Goal: Task Accomplishment & Management: Use online tool/utility

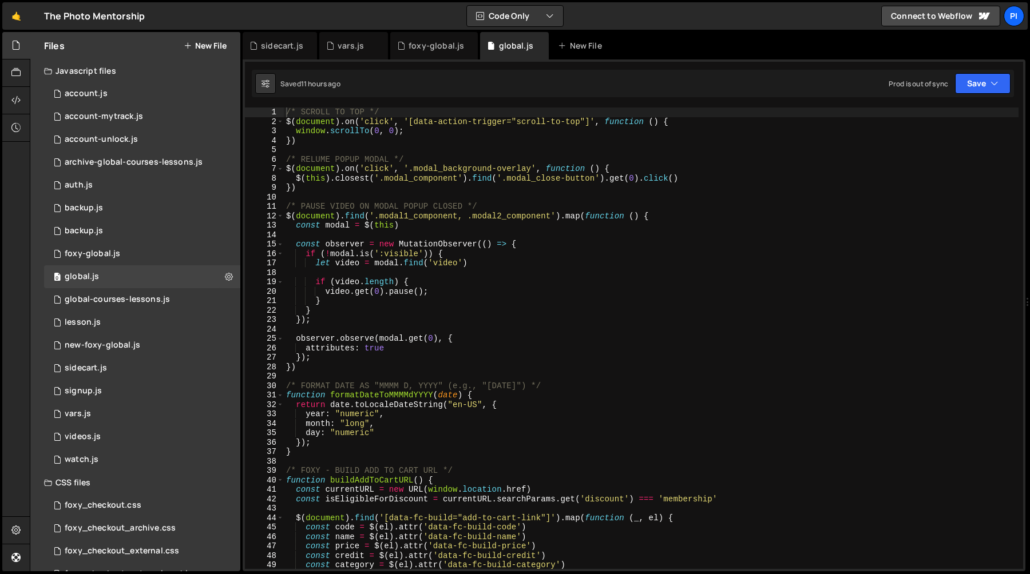
scroll to position [491, 0]
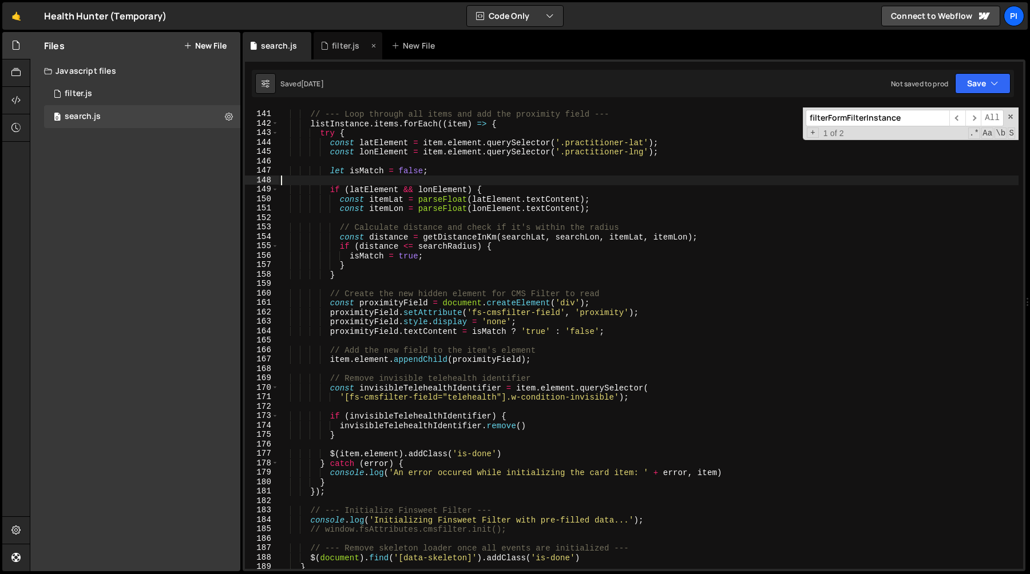
scroll to position [1320, 0]
click at [338, 47] on div "filter.js" at bounding box center [345, 45] width 27 height 11
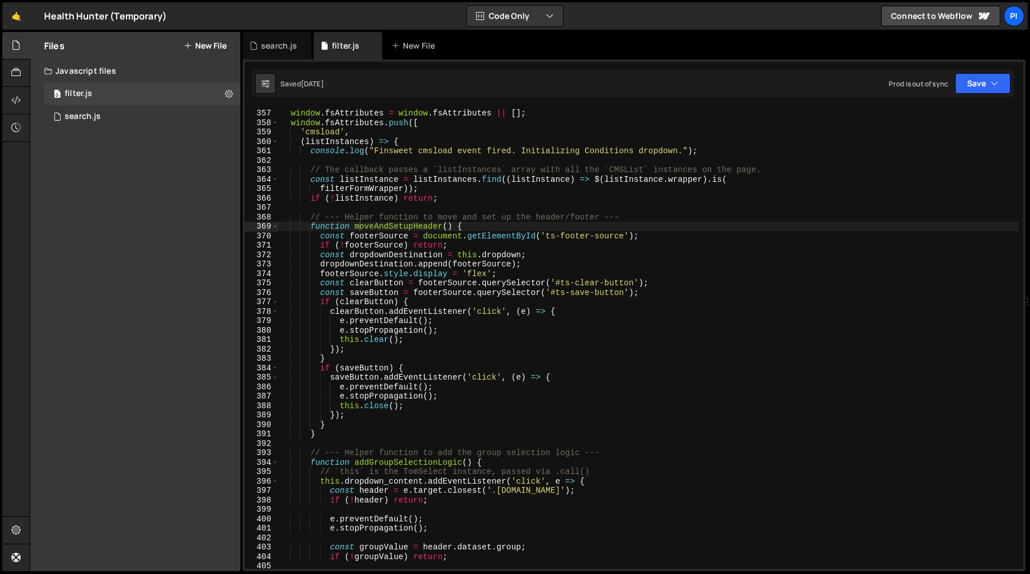
type textarea "// --- Helper function to move and set up the header/footer ---"
click at [369, 220] on div "window . fsAttributes = window . fsAttributes || [ ] ; window . fsAttributes . …" at bounding box center [649, 339] width 740 height 481
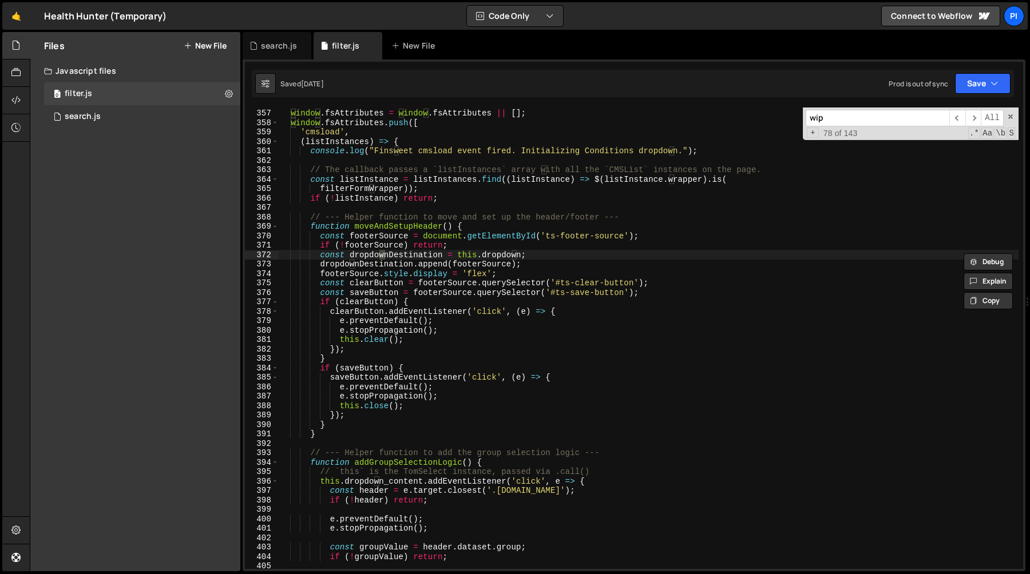
scroll to position [6376, 0]
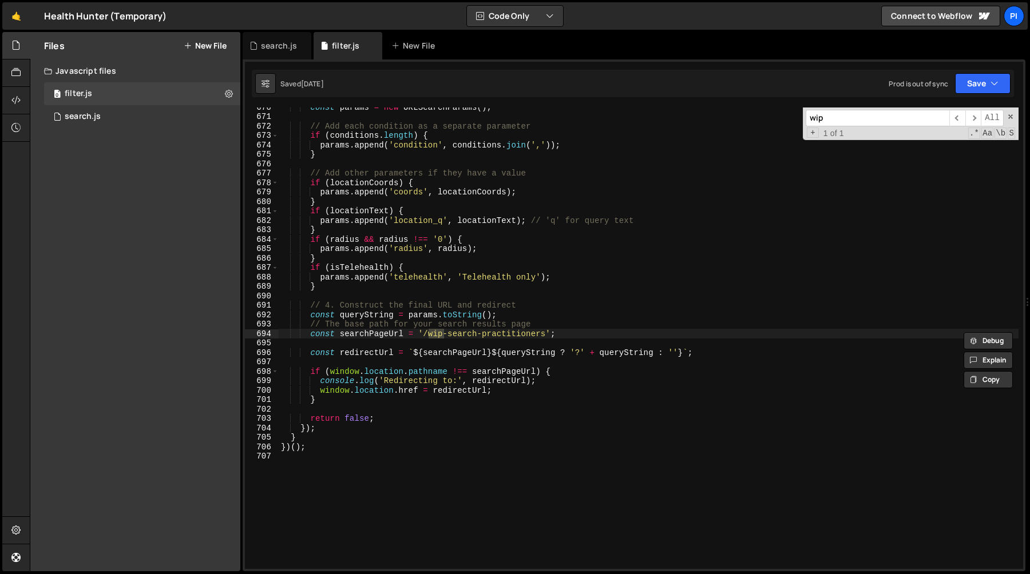
type input "wip"
click at [419, 335] on div "const params = new URLSearchParams ( ) ; // Add each condition as a separate pa…" at bounding box center [649, 342] width 740 height 481
click at [551, 334] on div "const params = new URLSearchParams ( ) ; // Add each condition as a separate pa…" at bounding box center [649, 342] width 740 height 481
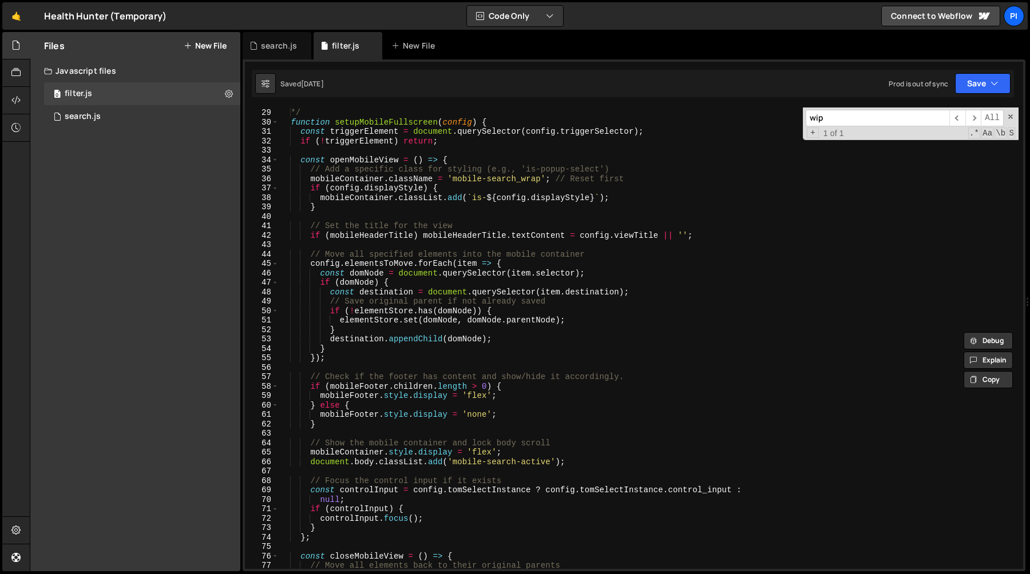
scroll to position [0, 0]
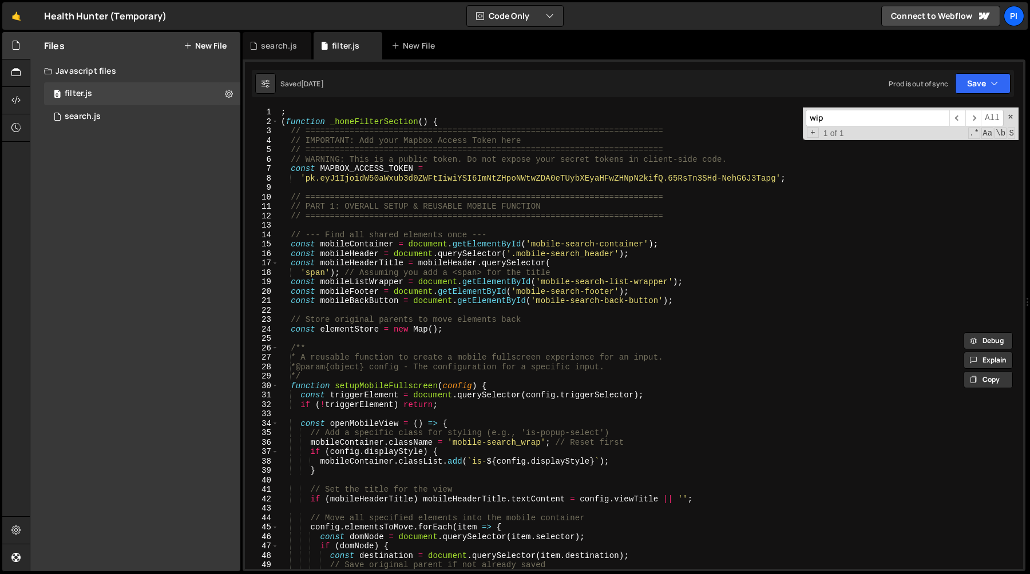
click at [303, 111] on div "; ( function _homeFilterSection ( ) { // ======================================…" at bounding box center [649, 348] width 740 height 481
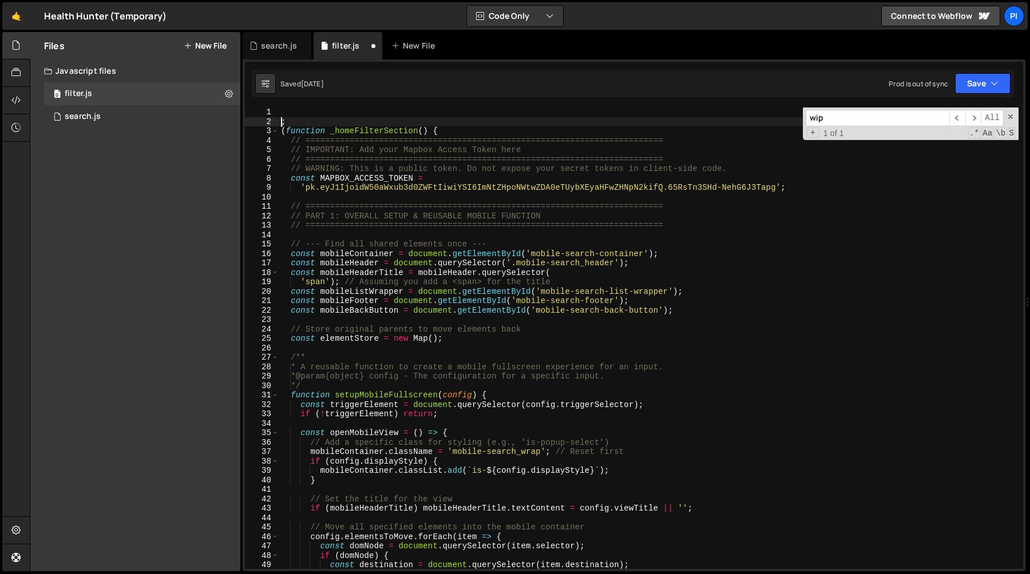
type textarea ";"
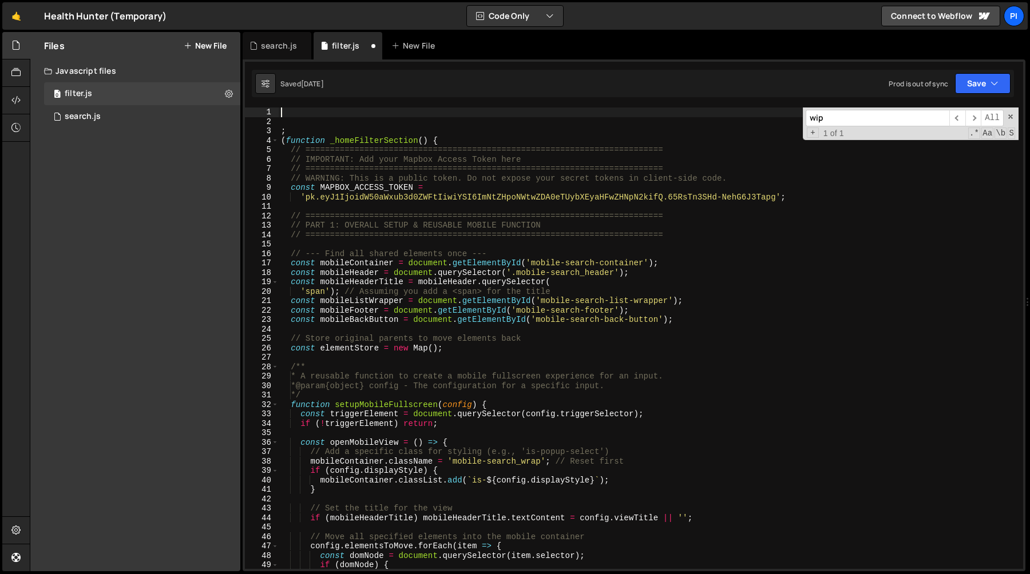
paste textarea "'/wip-search-practitioners'"
type textarea "const SEARCH_PAGE_URL='/wip-search-practitioners';"
click at [360, 115] on div "const SEARCH_PAGE_URL = '/wip-search-practitioners' ; ; ( function _homeFilterS…" at bounding box center [649, 348] width 740 height 481
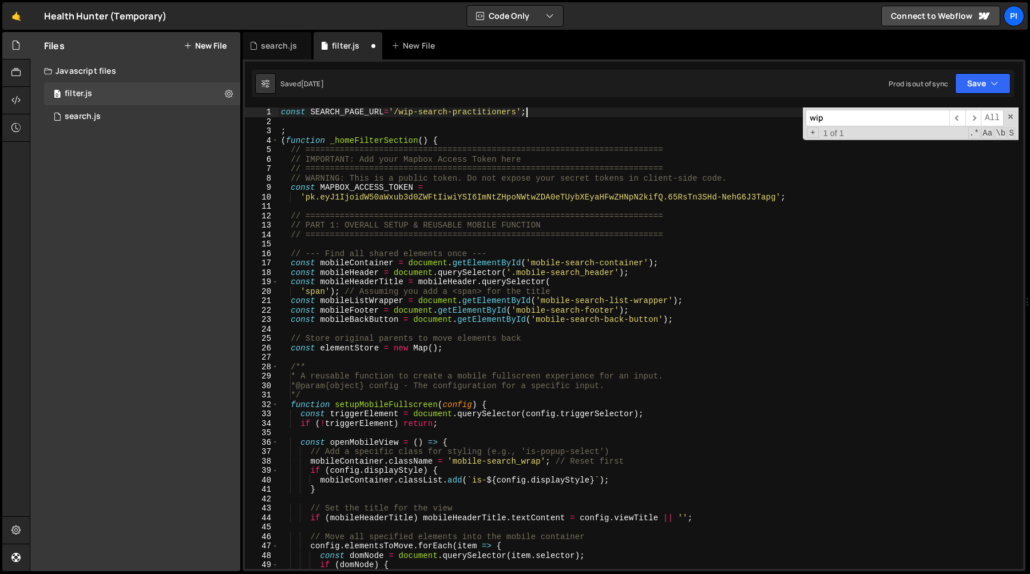
click at [360, 115] on div "const SEARCH_PAGE_URL = '/wip-search-practitioners' ; ; ( function _homeFilterS…" at bounding box center [649, 348] width 740 height 481
click at [554, 111] on div "const SEARCH_PAGE_URL = '/wip-search-practitioners' ; ; ( function _homeFilterS…" at bounding box center [649, 348] width 740 height 481
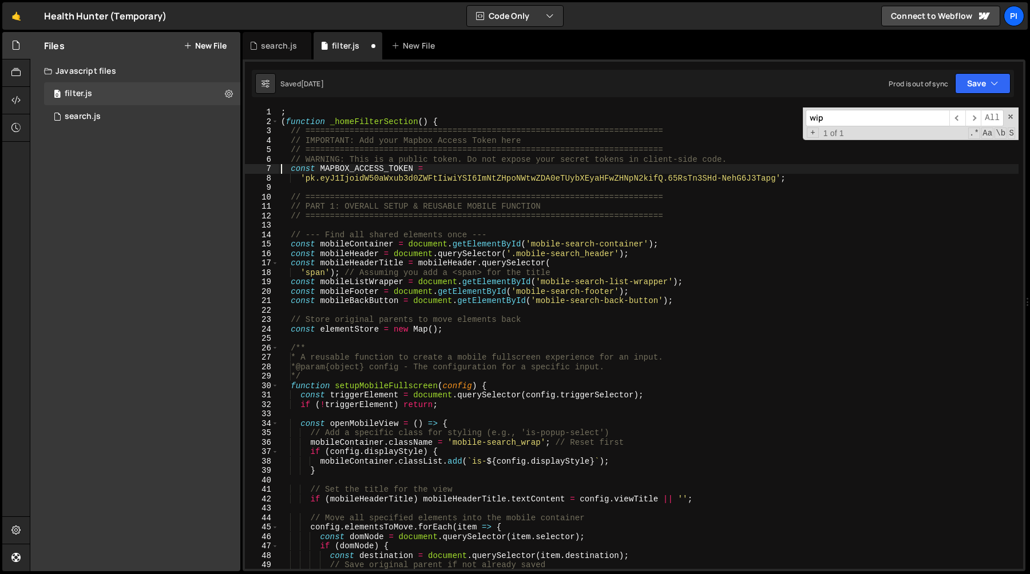
type textarea "'pk.eyJ1IjoidW50aWxub3d0ZWFtIiwiYSI6ImNtZHpoNWtwZDA0eTUybXEyaHFwZHNpN2kifQ.65Rs…"
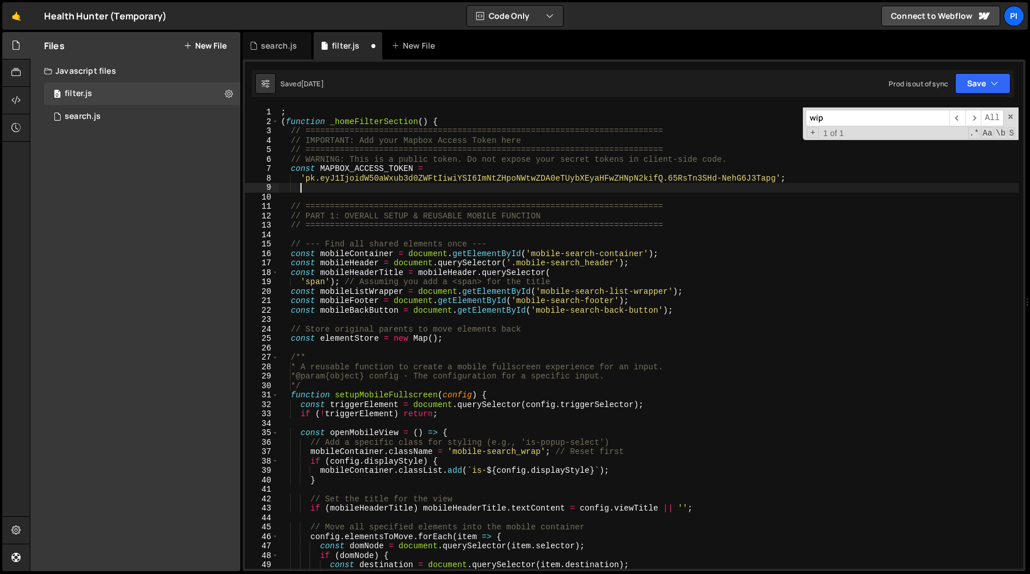
paste textarea "const SEARCH_PAGE_URL='/wip-search-practitioners';"
click at [359, 189] on div "; ( function _homeFilterSection ( ) { // ======================================…" at bounding box center [649, 348] width 740 height 481
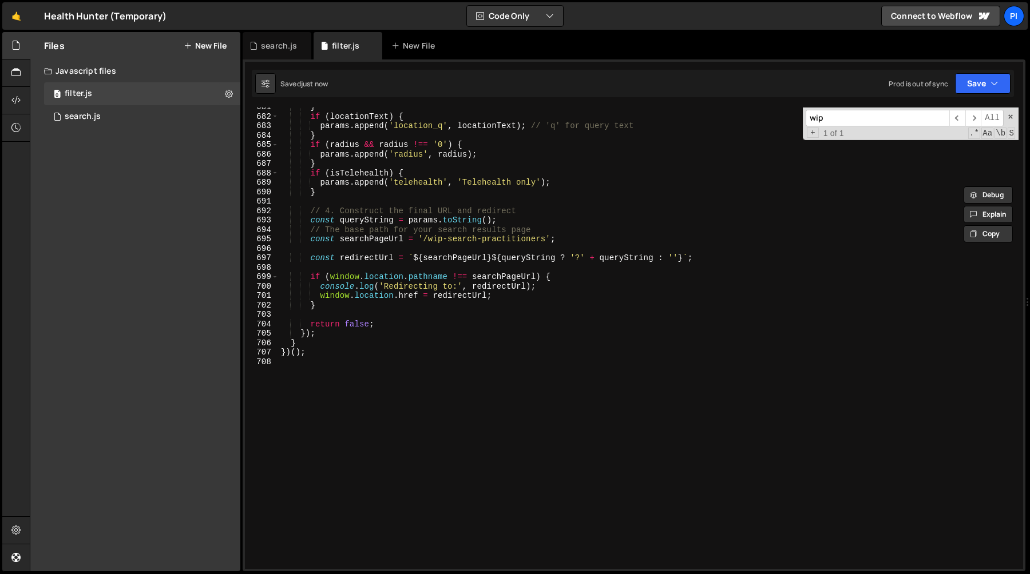
scroll to position [6449, 0]
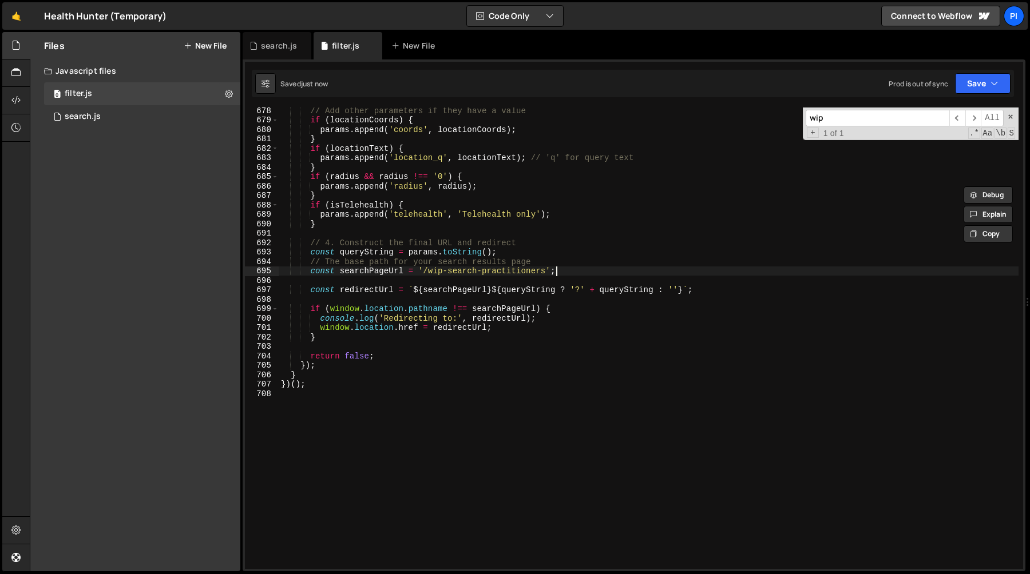
click at [571, 270] on div "// Add other parameters if they have a value if ( locationCoords ) { params . a…" at bounding box center [649, 346] width 740 height 481
click at [420, 272] on div "// Add other parameters if they have a value if ( locationCoords ) { params . a…" at bounding box center [649, 346] width 740 height 481
click at [565, 270] on div "// Add other parameters if they have a value if ( locationCoords ) { params . a…" at bounding box center [649, 346] width 740 height 481
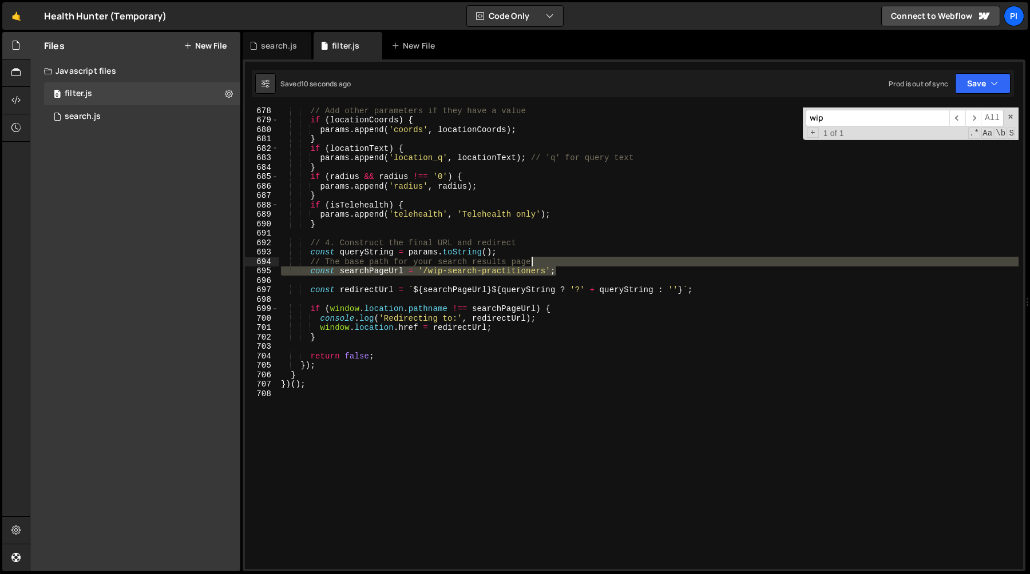
click at [561, 265] on div "// Add other parameters if they have a value if ( locationCoords ) { params . a…" at bounding box center [649, 346] width 740 height 481
click at [556, 258] on div "// Add other parameters if they have a value if ( locationCoords ) { params . a…" at bounding box center [649, 339] width 740 height 462
click at [552, 257] on div "// Add other parameters if they have a value if ( locationCoords ) { params . a…" at bounding box center [649, 346] width 740 height 481
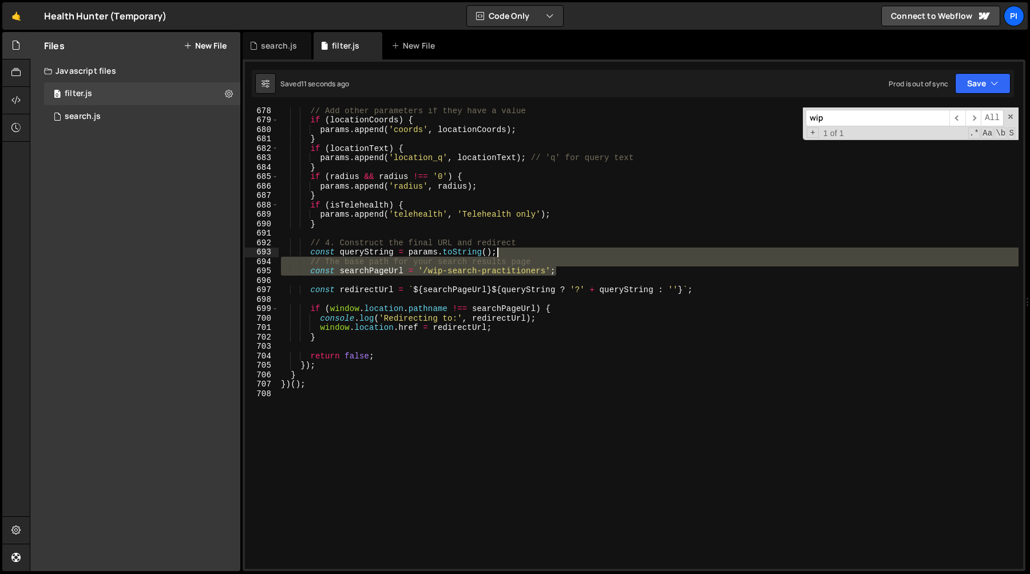
click at [533, 257] on div "// Add other parameters if they have a value if ( locationCoords ) { params . a…" at bounding box center [649, 346] width 740 height 481
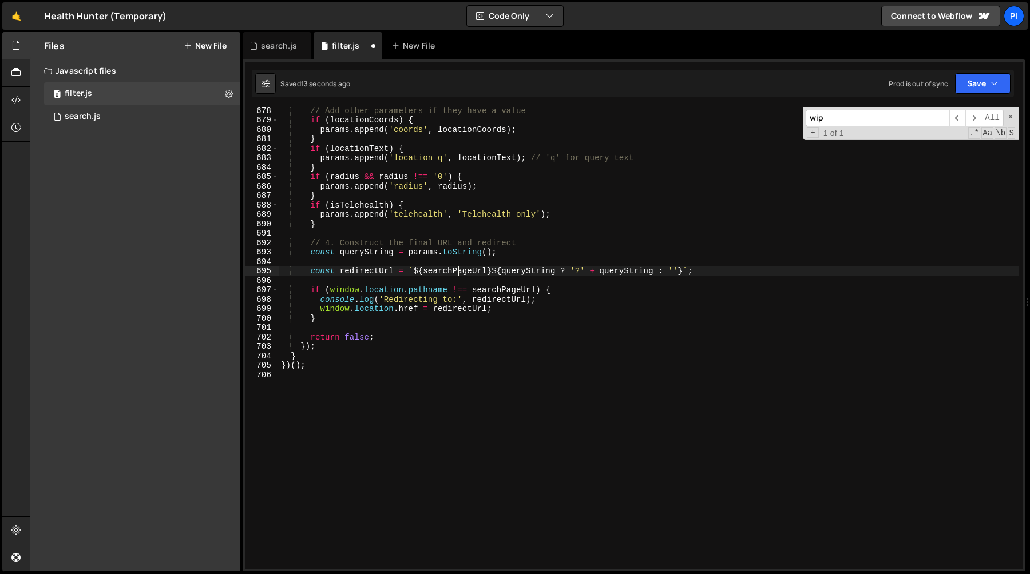
click at [455, 272] on div "// Add other parameters if they have a value if ( locationCoords ) { params . a…" at bounding box center [649, 346] width 740 height 481
type textarea "const redirectUrl = `${searchPageUrl}${queryString ? '?' + queryString : ''}`;"
click at [455, 272] on div "// Add other parameters if they have a value if ( locationCoords ) { params . a…" at bounding box center [649, 346] width 740 height 481
type input "searchPageUrl"
click at [457, 272] on div "// Add other parameters if they have a value if ( locationCoords ) { params . a…" at bounding box center [649, 339] width 740 height 462
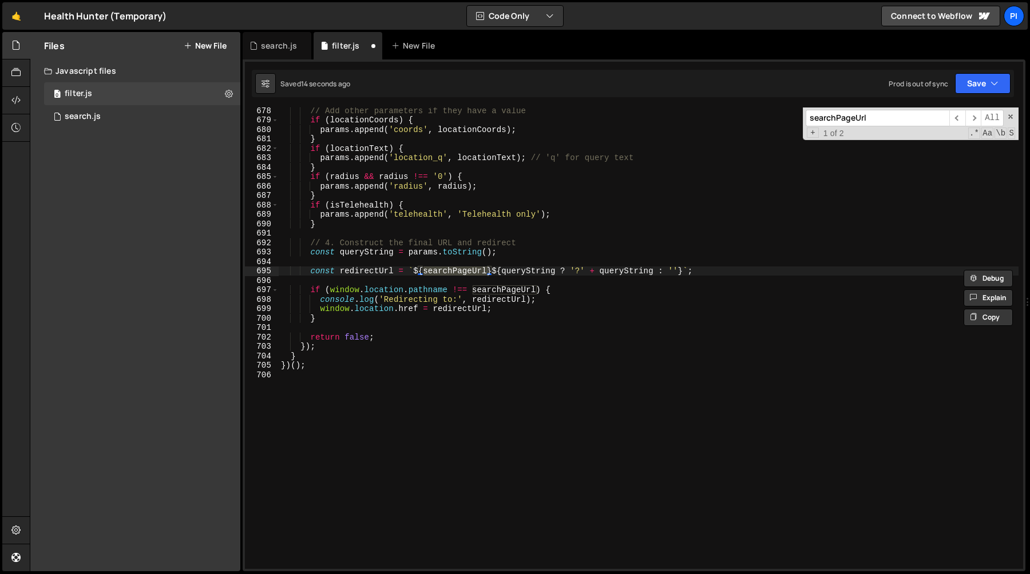
click at [457, 272] on div "// Add other parameters if they have a value if ( locationCoords ) { params . a…" at bounding box center [649, 346] width 740 height 481
paste textarea "SEARCH_PAGE_URL"
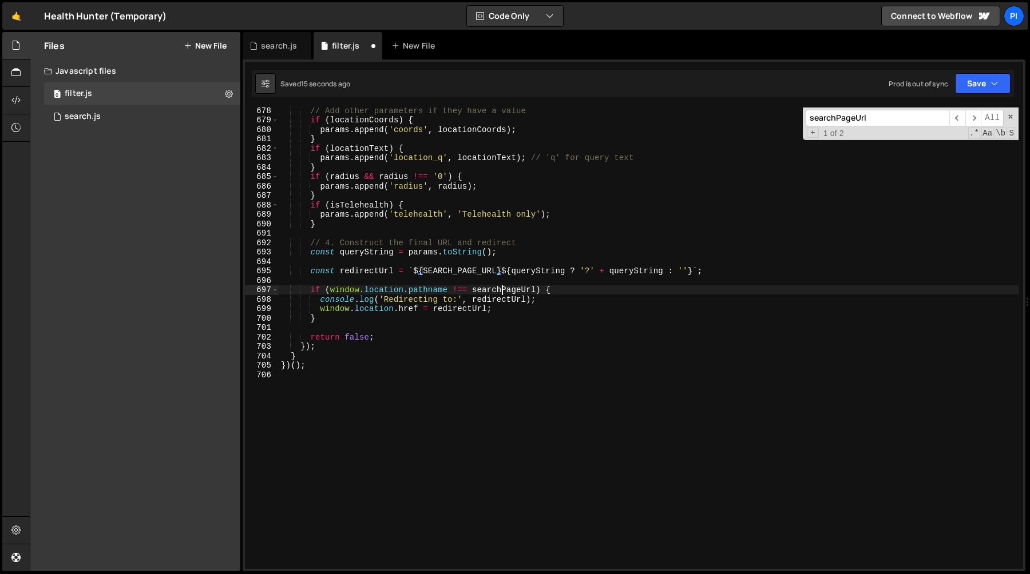
click at [502, 291] on div "// Add other parameters if they have a value if ( locationCoords ) { params . a…" at bounding box center [649, 346] width 740 height 481
paste textarea "SEARCH_PAGE_URL"
click at [630, 273] on div "// Add other parameters if they have a value if ( locationCoords ) { params . a…" at bounding box center [649, 346] width 740 height 481
click at [624, 122] on div "// Add other parameters if they have a value if ( locationCoords ) { params . a…" at bounding box center [649, 346] width 740 height 481
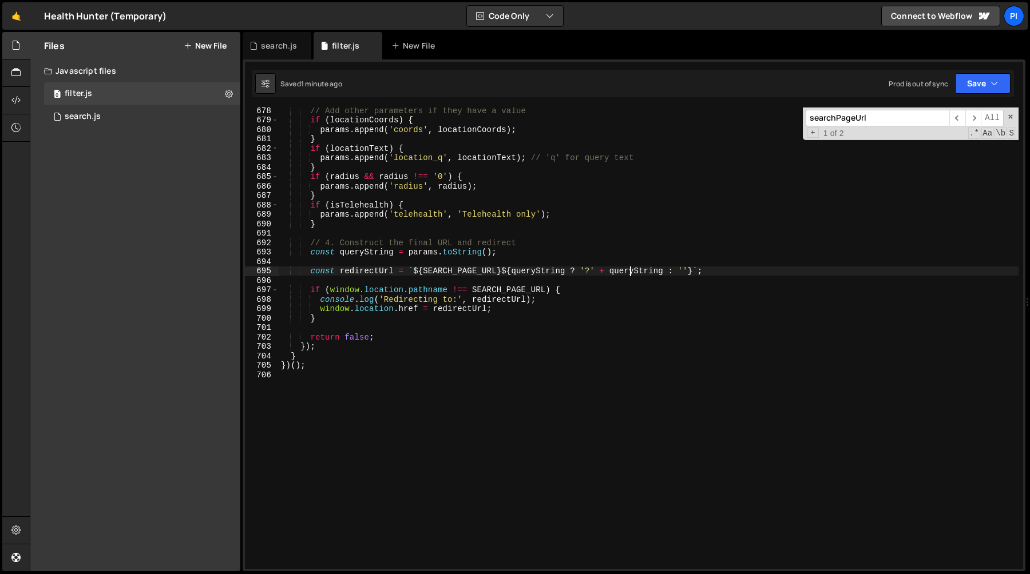
type textarea "if (locationCoords) {"
